Goal: Consume media (video, audio): Consume media (video, audio)

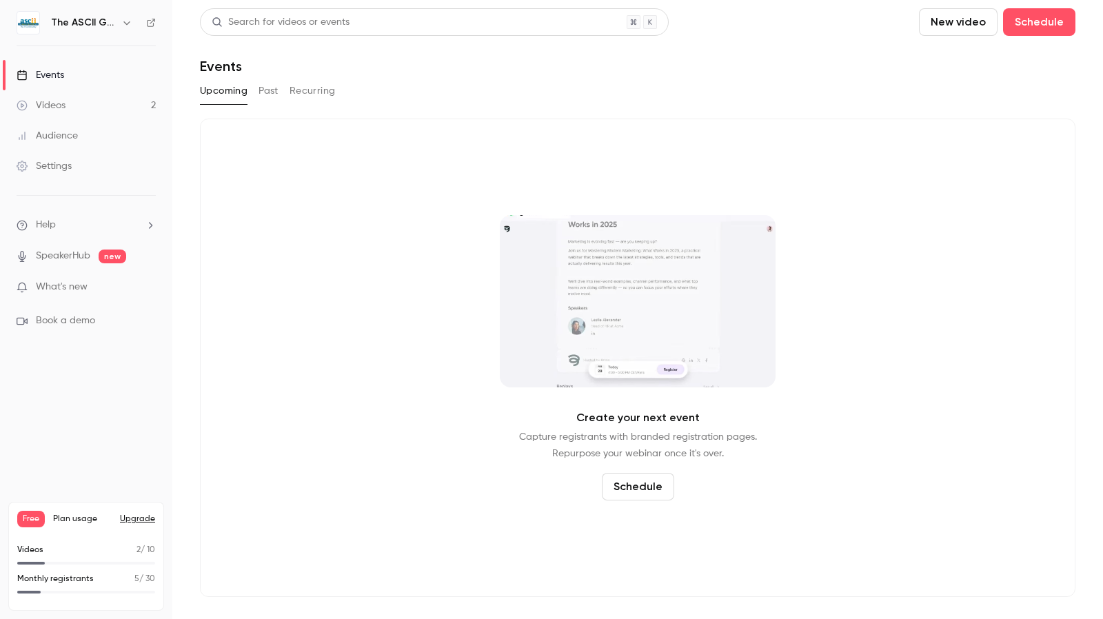
click at [51, 107] on div "Videos" at bounding box center [41, 106] width 49 height 14
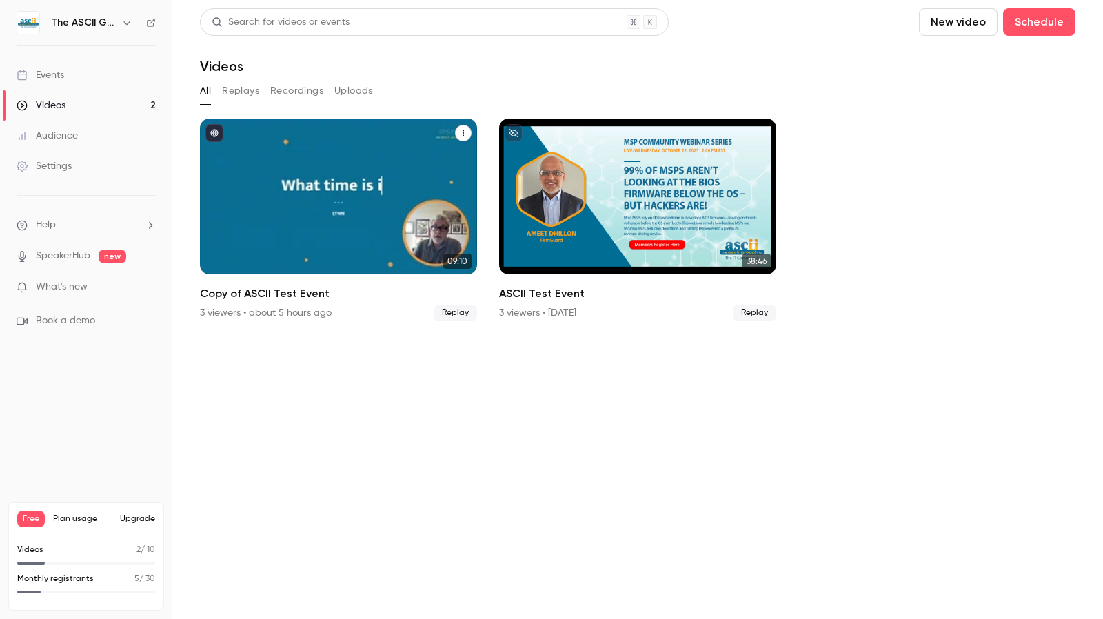
click at [345, 144] on div "Copy of ASCII Test Event" at bounding box center [338, 197] width 277 height 156
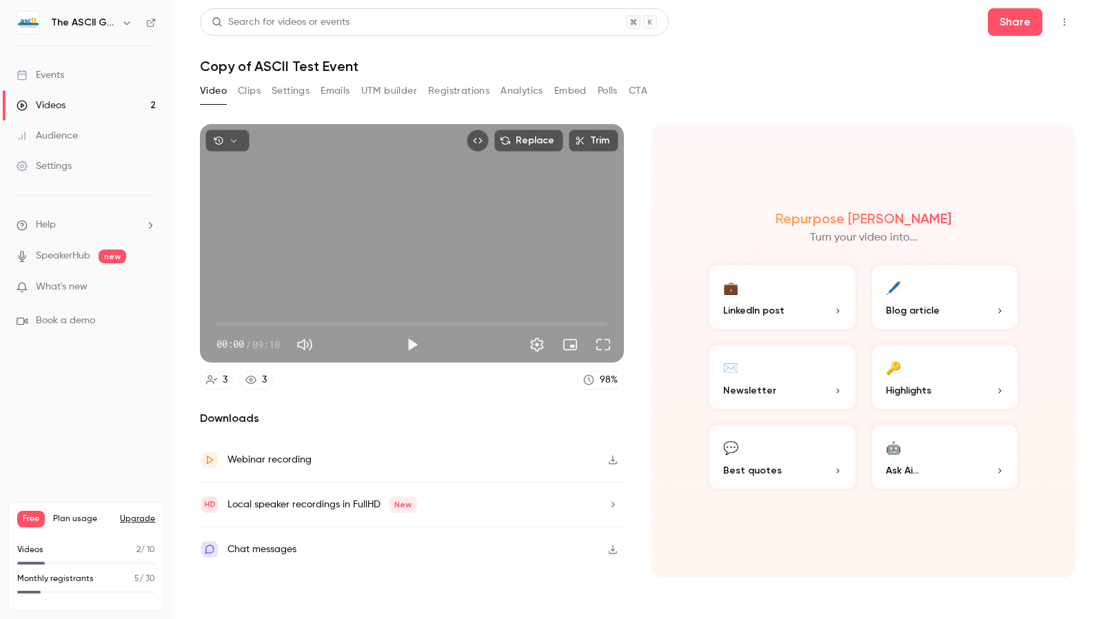
click at [255, 90] on button "Clips" at bounding box center [249, 91] width 23 height 22
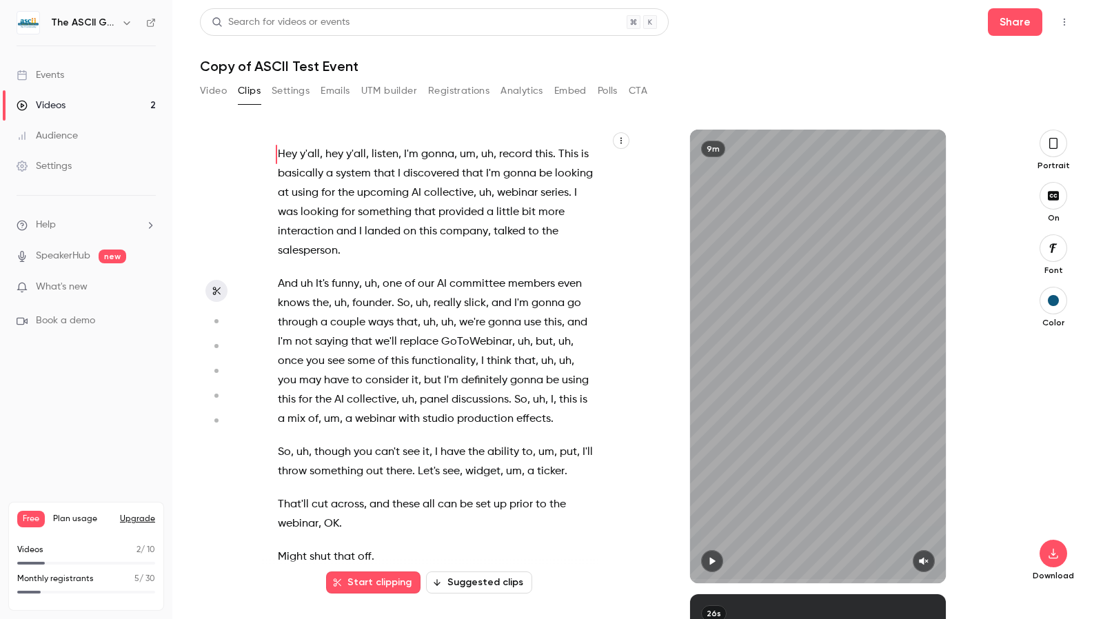
click at [1053, 145] on icon "button" at bounding box center [1053, 143] width 11 height 15
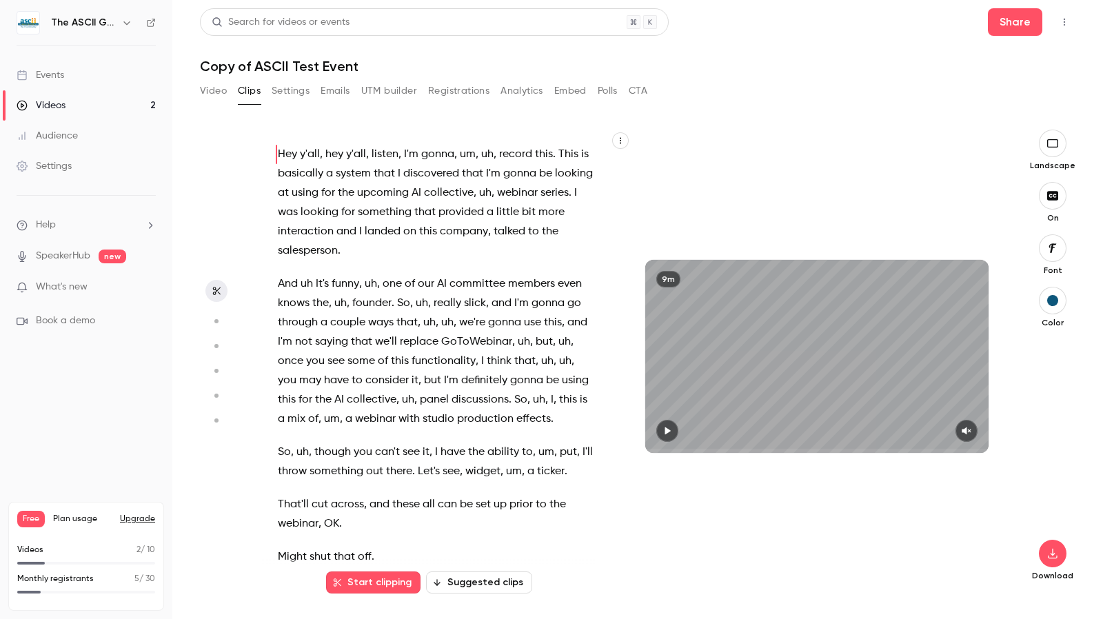
click at [1059, 150] on button "button" at bounding box center [1053, 144] width 28 height 28
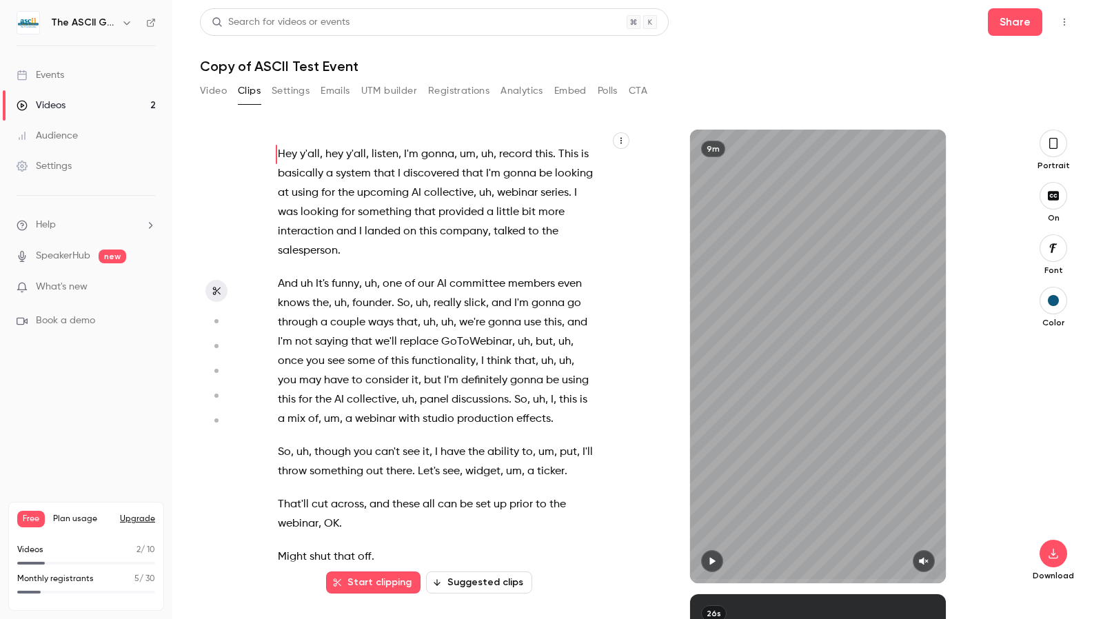
click at [1059, 150] on button "button" at bounding box center [1053, 144] width 28 height 28
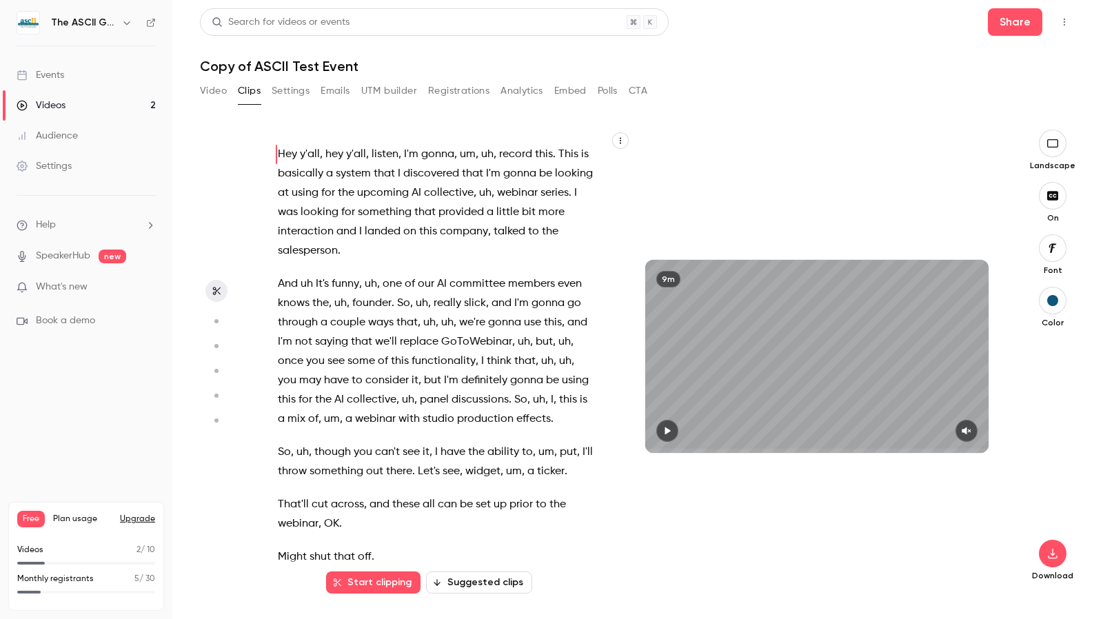
click at [1059, 150] on button "button" at bounding box center [1053, 144] width 28 height 28
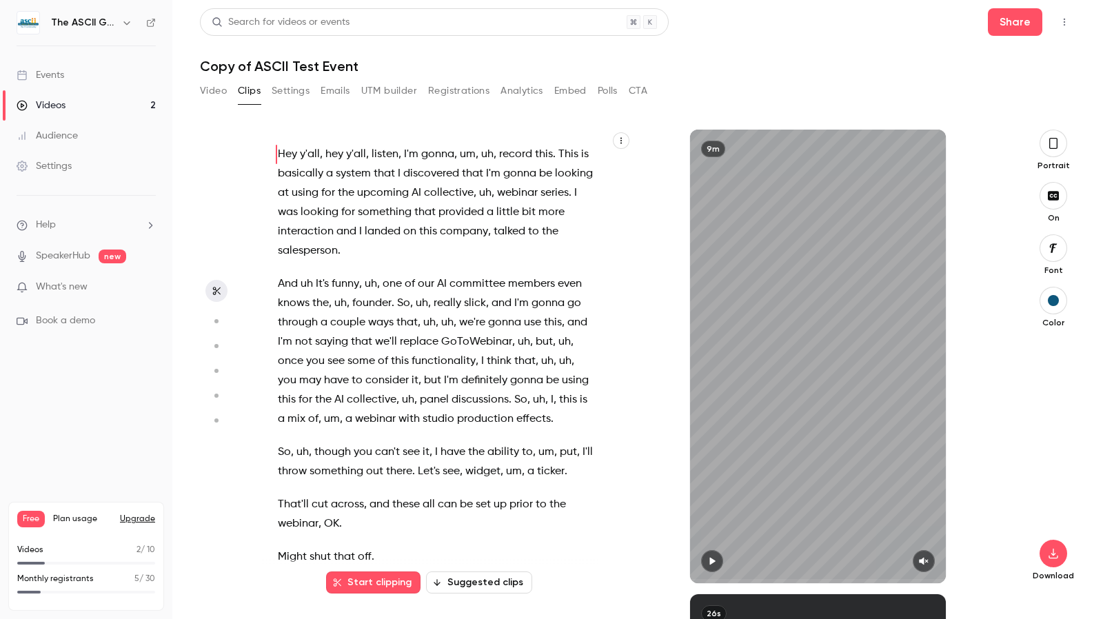
click at [1059, 150] on button "button" at bounding box center [1053, 144] width 28 height 28
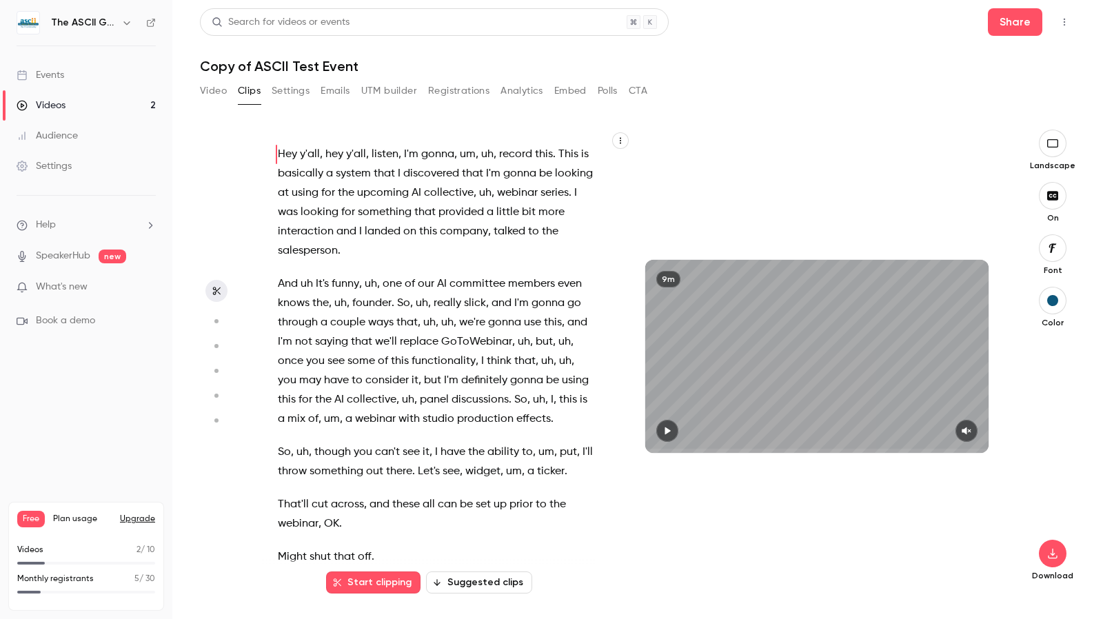
click at [1059, 150] on button "button" at bounding box center [1053, 144] width 28 height 28
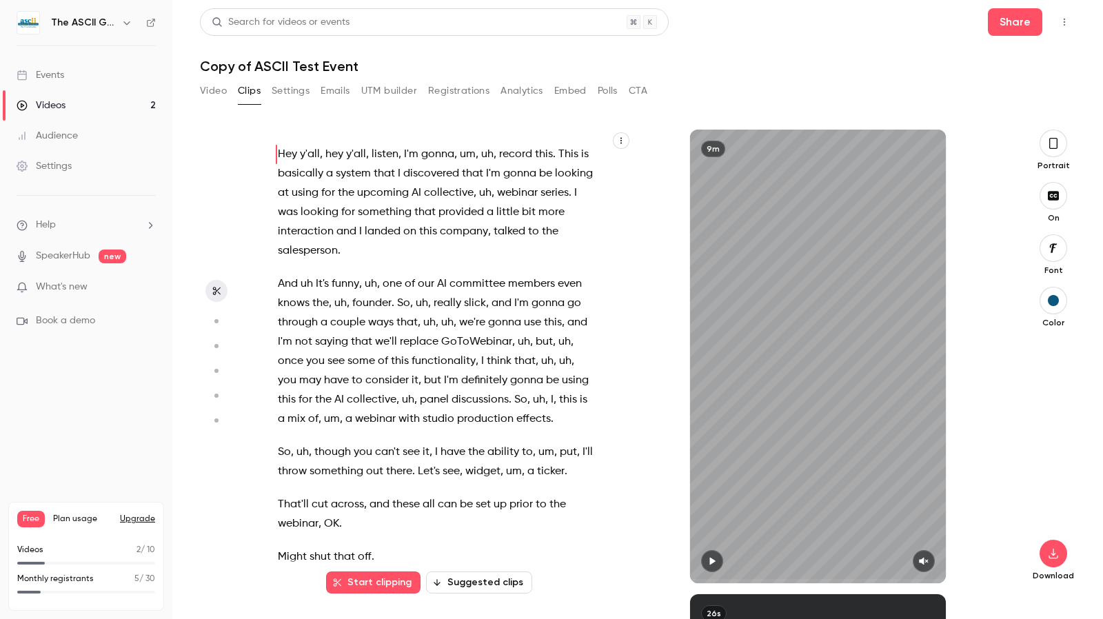
click at [1056, 152] on button "button" at bounding box center [1053, 144] width 28 height 28
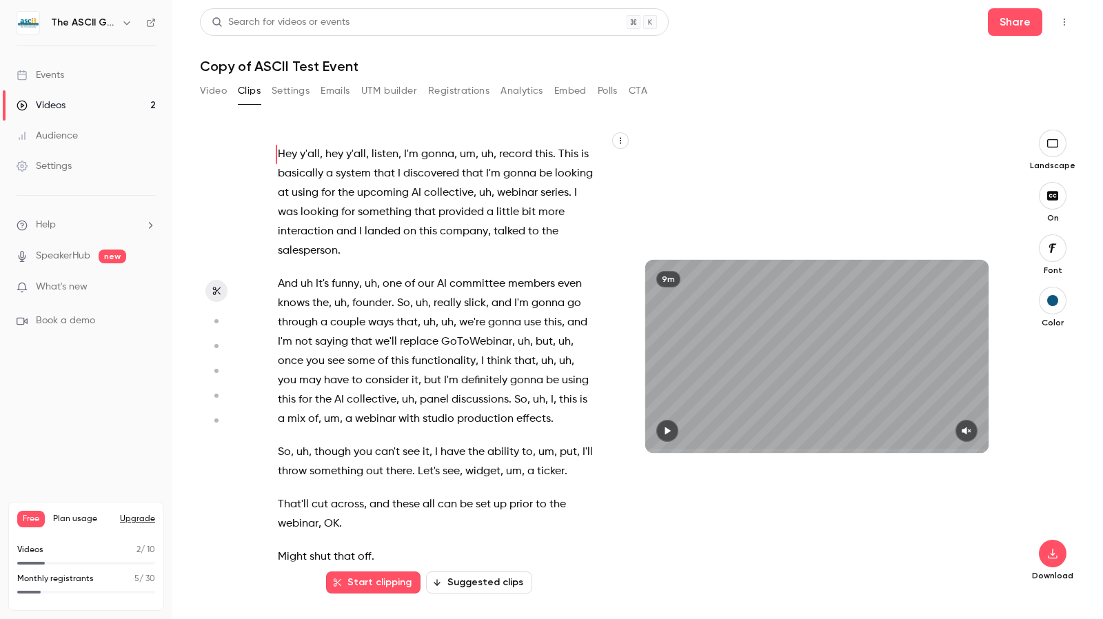
click at [1057, 153] on button "button" at bounding box center [1053, 144] width 28 height 28
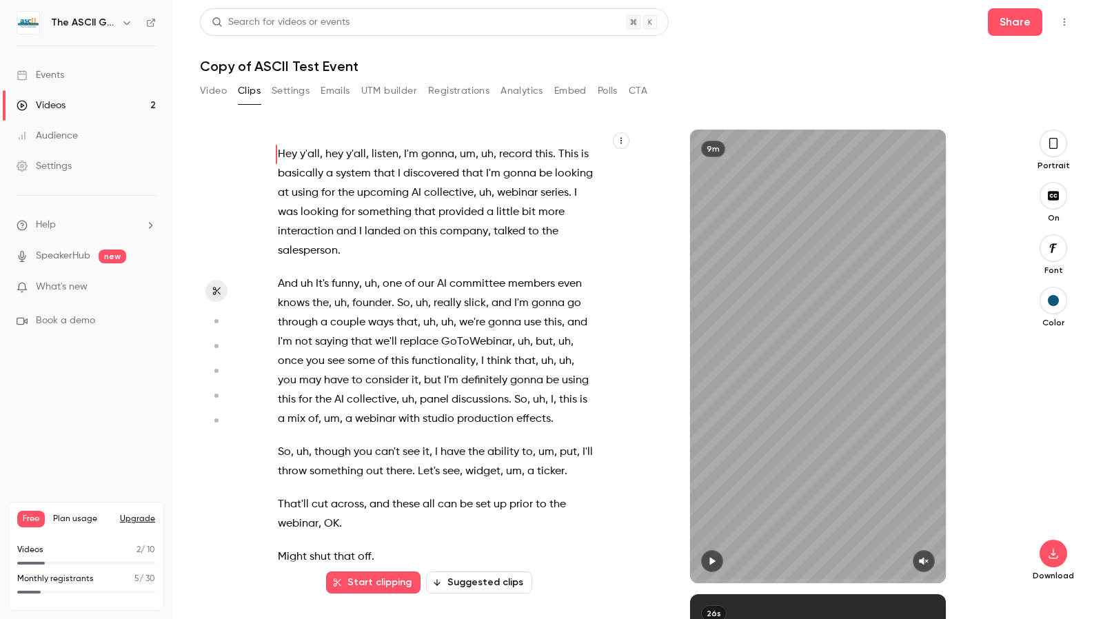
click at [1057, 153] on button "button" at bounding box center [1053, 144] width 28 height 28
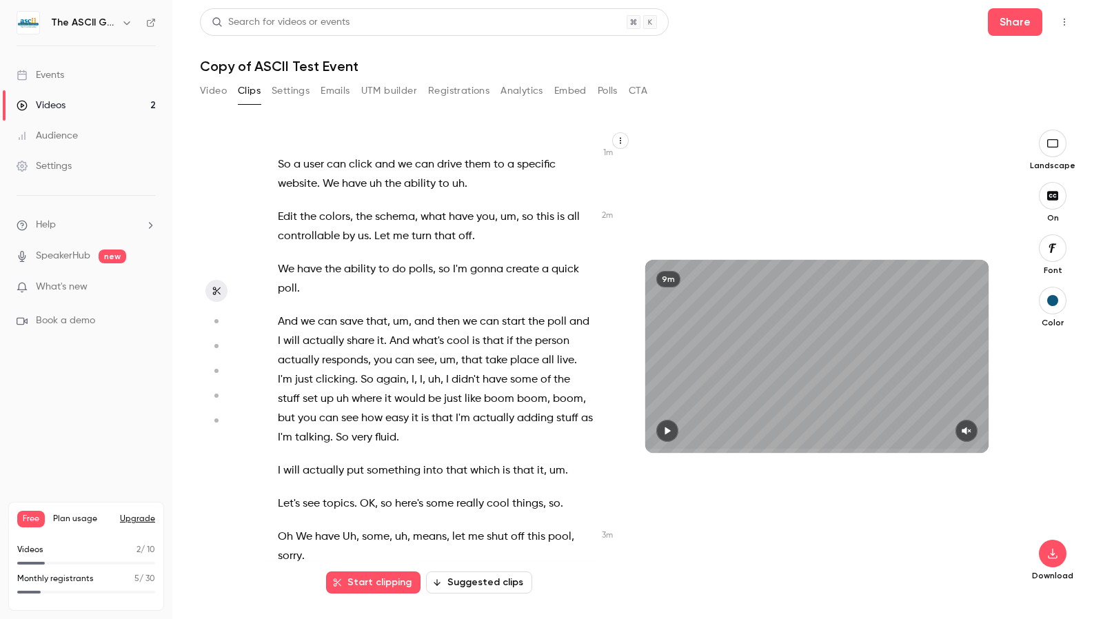
scroll to position [758, 0]
